Goal: Find contact information: Find contact information

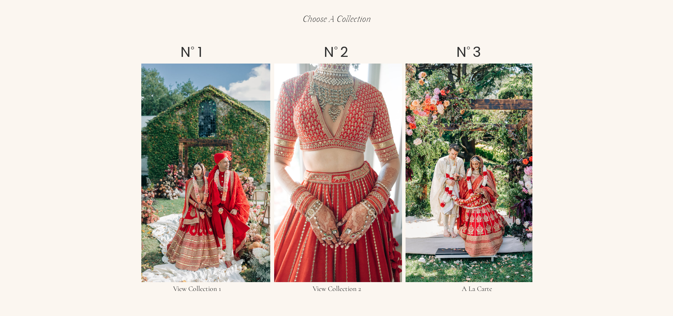
scroll to position [1254, 0]
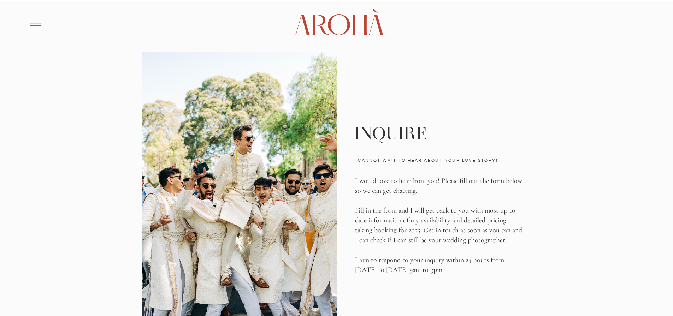
click at [360, 24] on h1 "Arohà" at bounding box center [336, 22] width 85 height 25
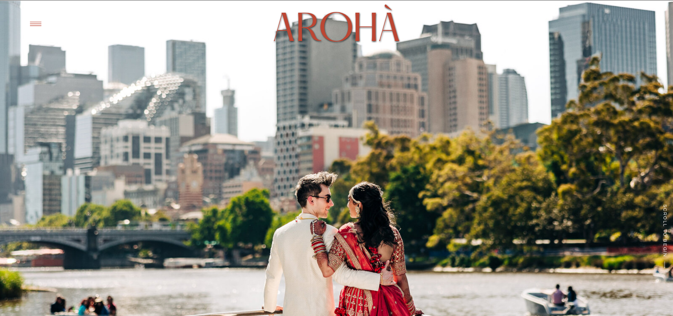
click at [36, 23] on icon at bounding box center [35, 24] width 17 height 17
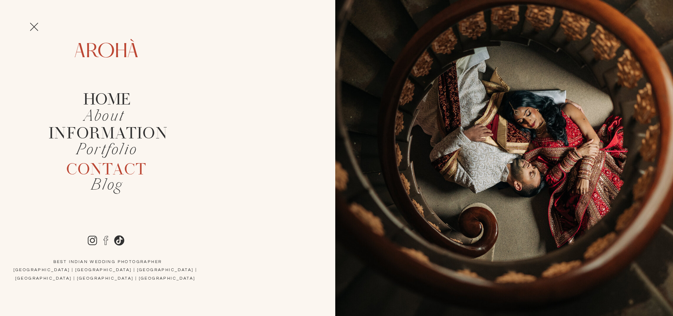
click at [119, 166] on h2 "Contact" at bounding box center [106, 169] width 102 height 16
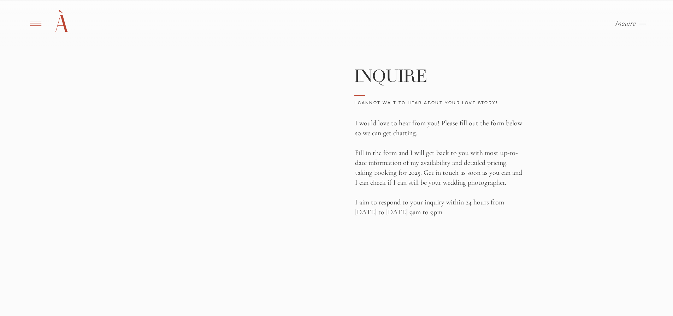
scroll to position [58, 0]
